Goal: Ask a question: Seek information or help from site administrators or community

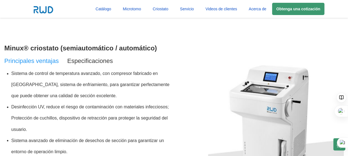
scroll to position [389, 0]
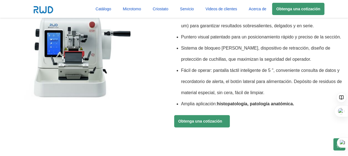
scroll to position [334, 0]
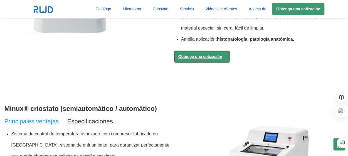
click at [207, 58] on link "Obtenga una cotización" at bounding box center [202, 56] width 56 height 12
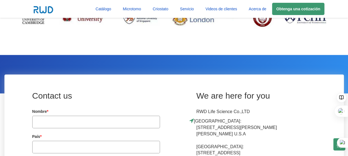
scroll to position [1431, 0]
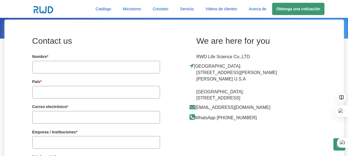
click at [114, 65] on input "text" at bounding box center [96, 67] width 128 height 13
type input "roger ayala muñoz"
type input "Perú"
type input "roger.ayala@pucp.pe"
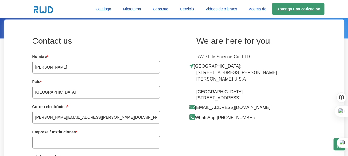
type input "hersil"
type input "976560158"
drag, startPoint x: 56, startPoint y: 67, endPoint x: 72, endPoint y: 66, distance: 16.2
click at [72, 66] on input "roger ayala muñoz" at bounding box center [96, 67] width 128 height 13
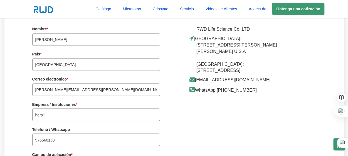
scroll to position [1459, 0]
type input "roger ayala"
drag, startPoint x: 73, startPoint y: 111, endPoint x: 28, endPoint y: 116, distance: 45.6
click at [28, 116] on div "Contact us Nombre * roger ayala Este campo es OBLIGATORIO. País * Perú Este cam…" at bounding box center [89, 119] width 170 height 233
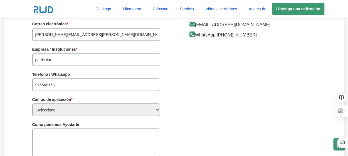
scroll to position [1515, 0]
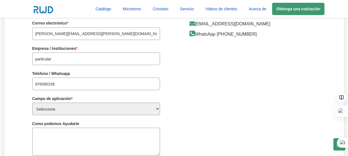
type input "particular"
click at [74, 109] on select "Seleccione Distribuidor Patología hospitalaria Instituciones de investigación m…" at bounding box center [96, 108] width 128 height 13
select select "第三方医学实验室"
click at [32, 102] on select "Seleccione Distribuidor Patología hospitalaria Instituciones de investigación m…" at bounding box center [96, 108] width 128 height 13
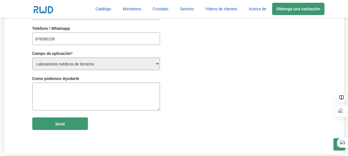
scroll to position [1570, 0]
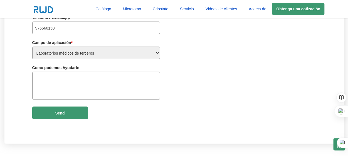
click at [67, 79] on textarea at bounding box center [96, 86] width 128 height 28
type textarea "requiero cotizacoon del microtomo semi automatico asi com sus caracteristica"
click at [62, 111] on input "Submit" at bounding box center [60, 112] width 56 height 13
